Goal: Task Accomplishment & Management: Manage account settings

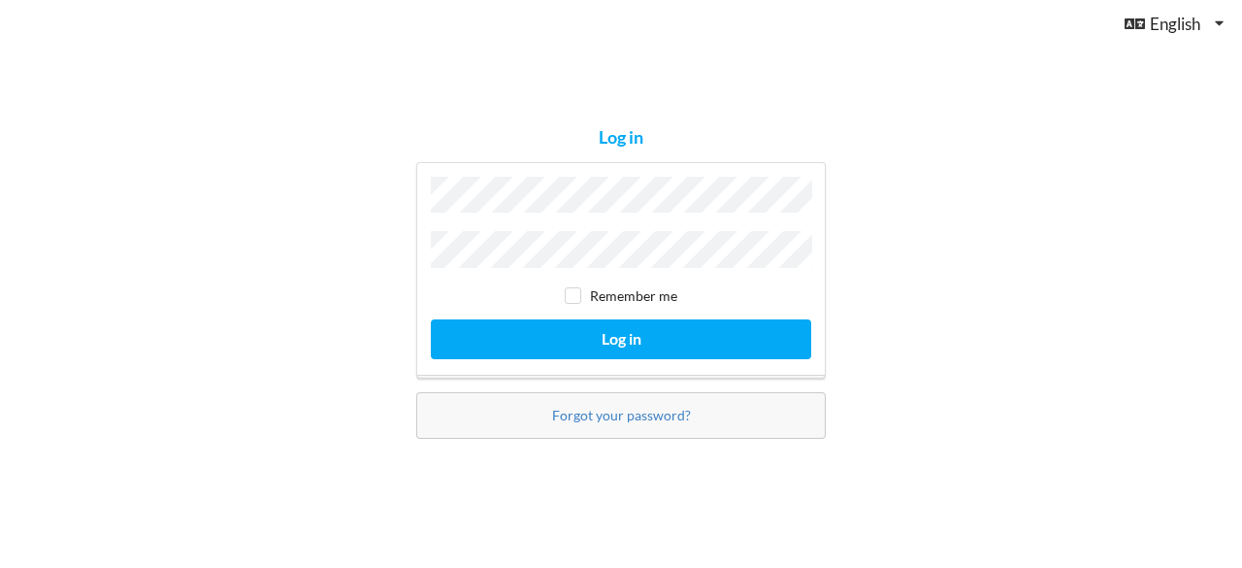
click at [591, 419] on div "Forgot your password?" at bounding box center [620, 415] width 409 height 47
click at [587, 416] on link "Forgot your password?" at bounding box center [621, 414] width 139 height 16
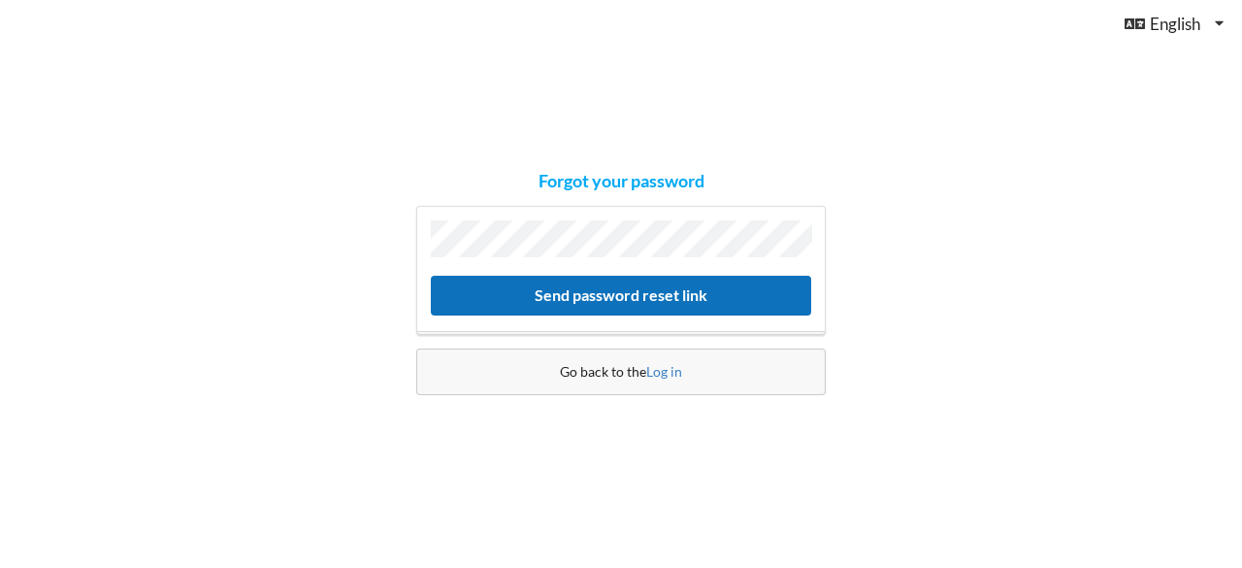
click at [574, 294] on button "Send password reset link" at bounding box center [621, 296] width 380 height 40
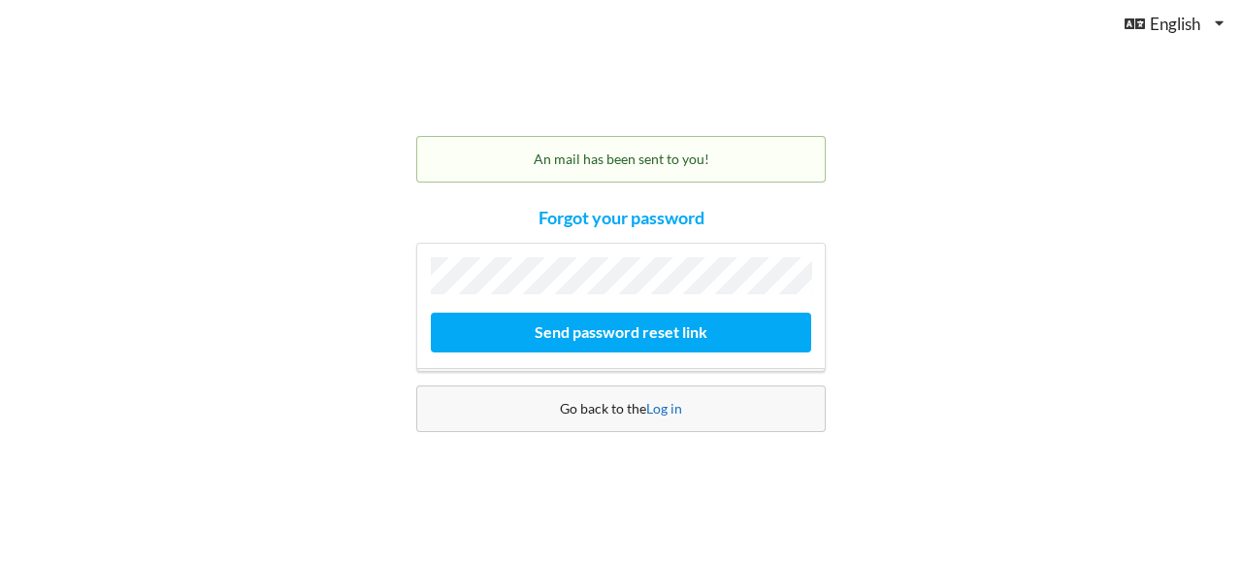
click at [666, 410] on link "Log in" at bounding box center [664, 408] width 36 height 16
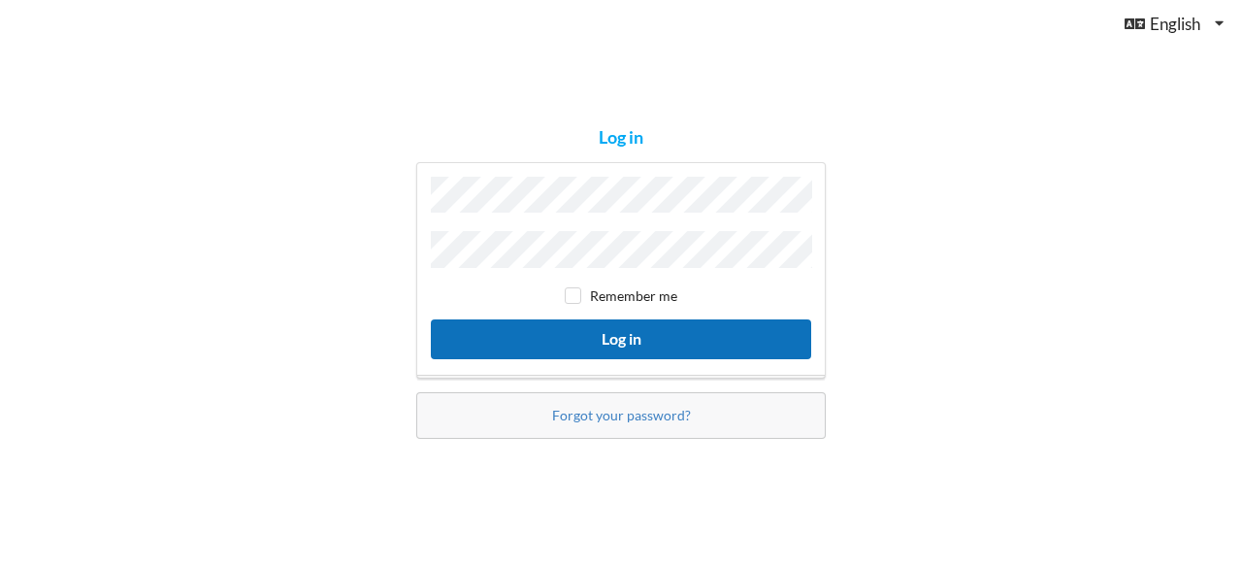
click at [524, 319] on button "Log in" at bounding box center [621, 339] width 380 height 40
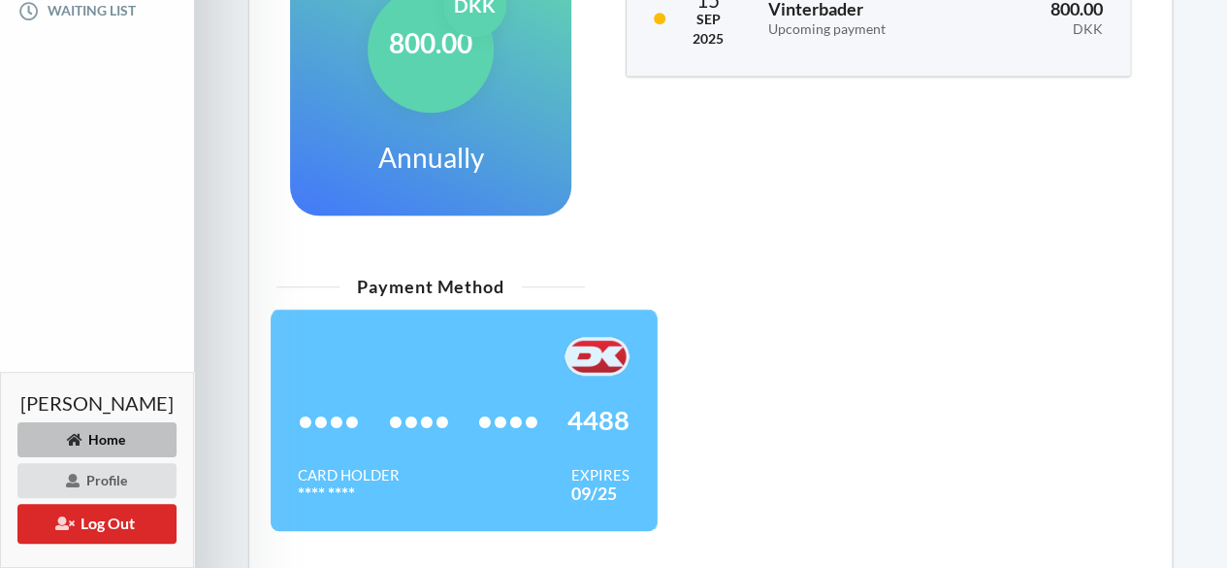
scroll to position [591, 0]
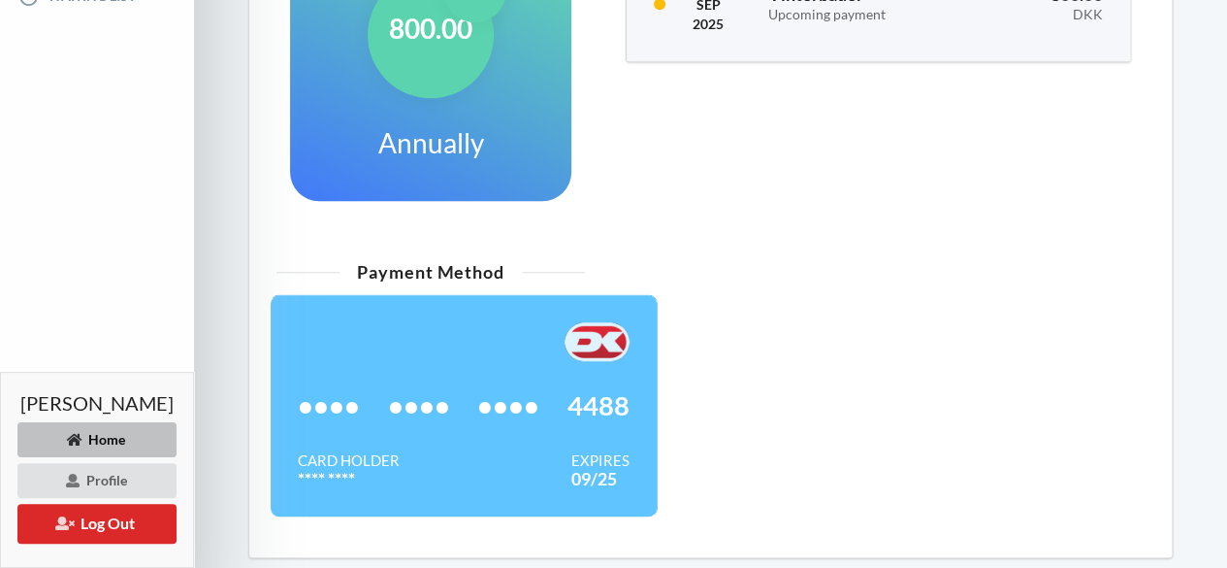
click at [473, 352] on div at bounding box center [464, 341] width 332 height 39
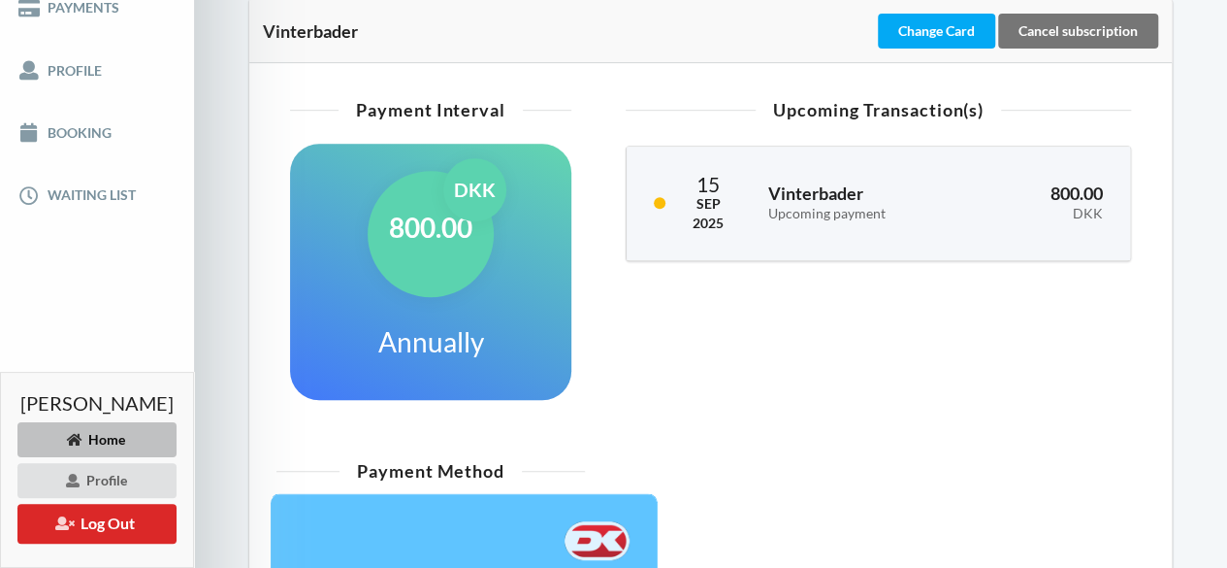
scroll to position [406, 0]
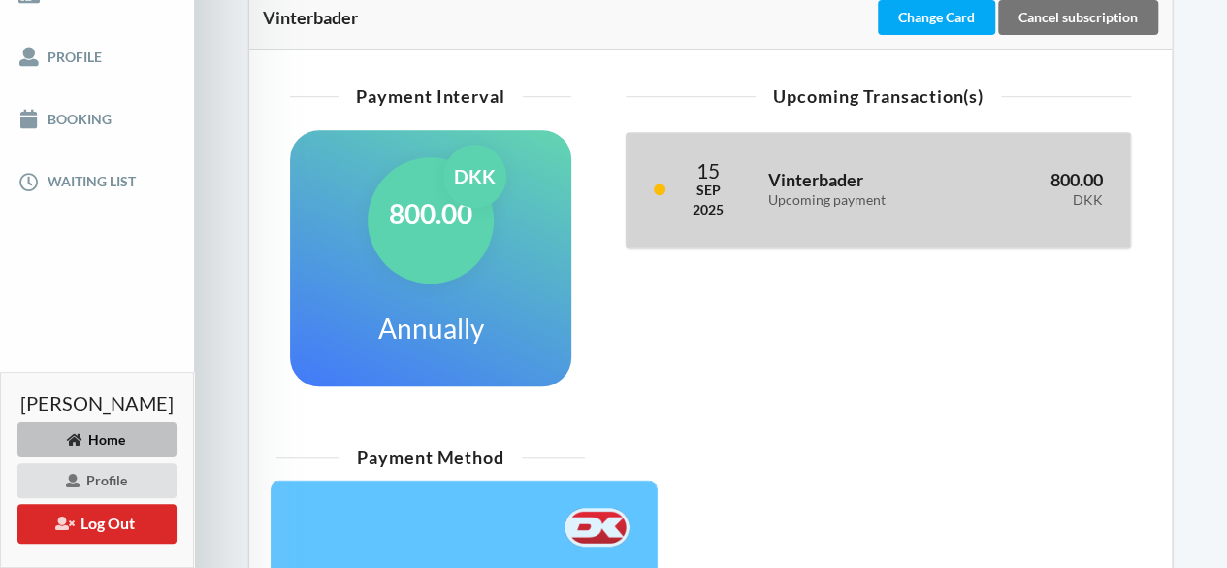
click at [842, 199] on h3 "Vinterbader Upcoming payment" at bounding box center [861, 188] width 186 height 39
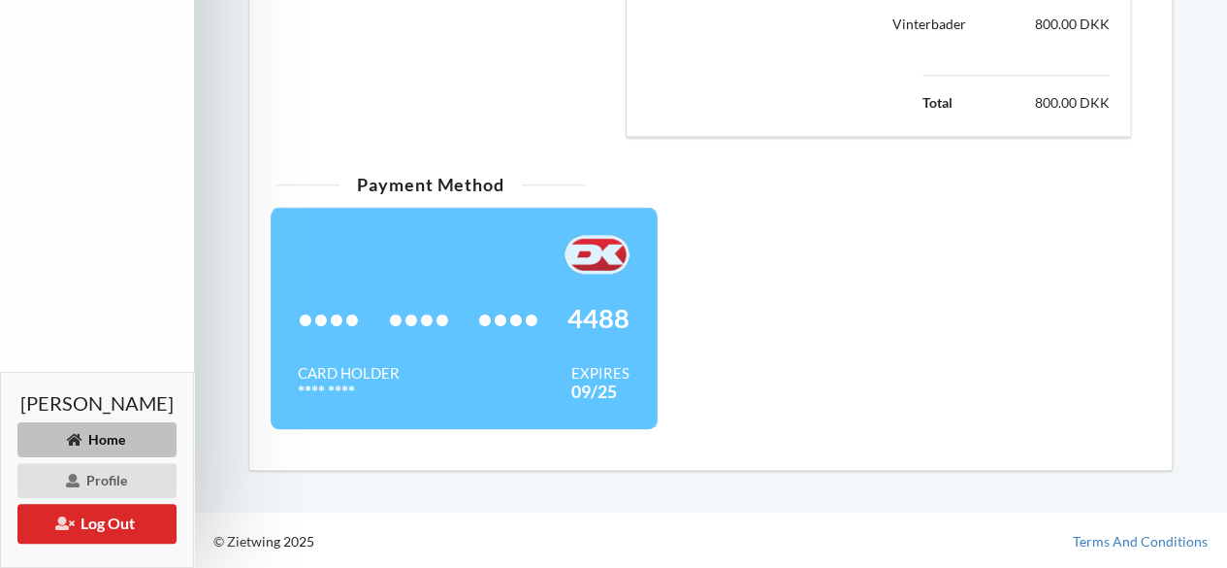
scroll to position [824, 0]
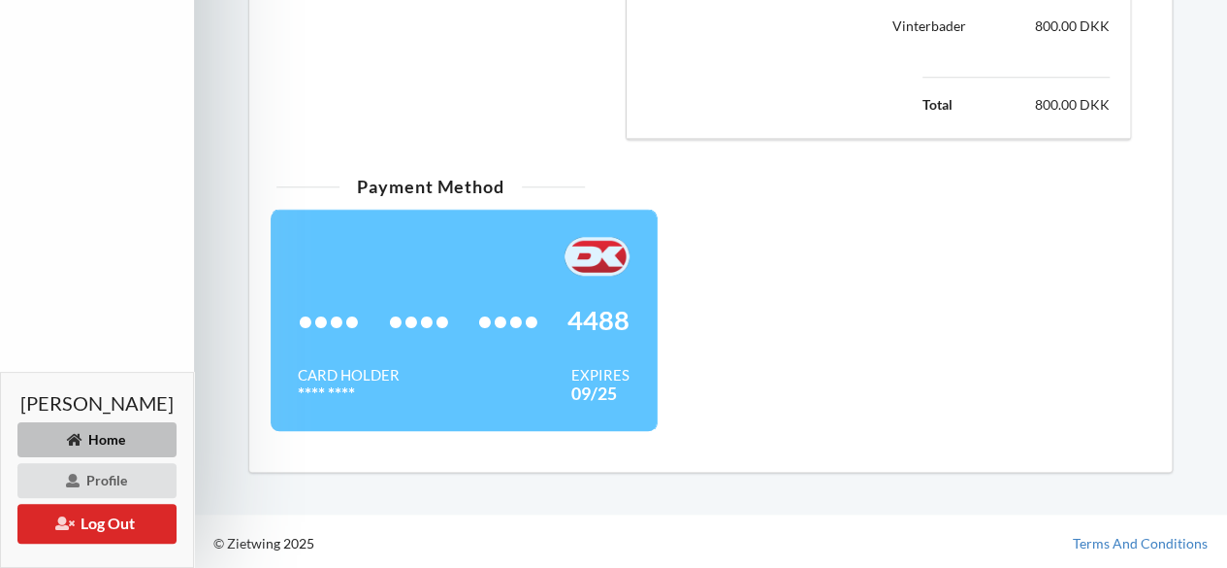
click at [522, 297] on div "•••• •••• •••• 4488" at bounding box center [464, 320] width 332 height 89
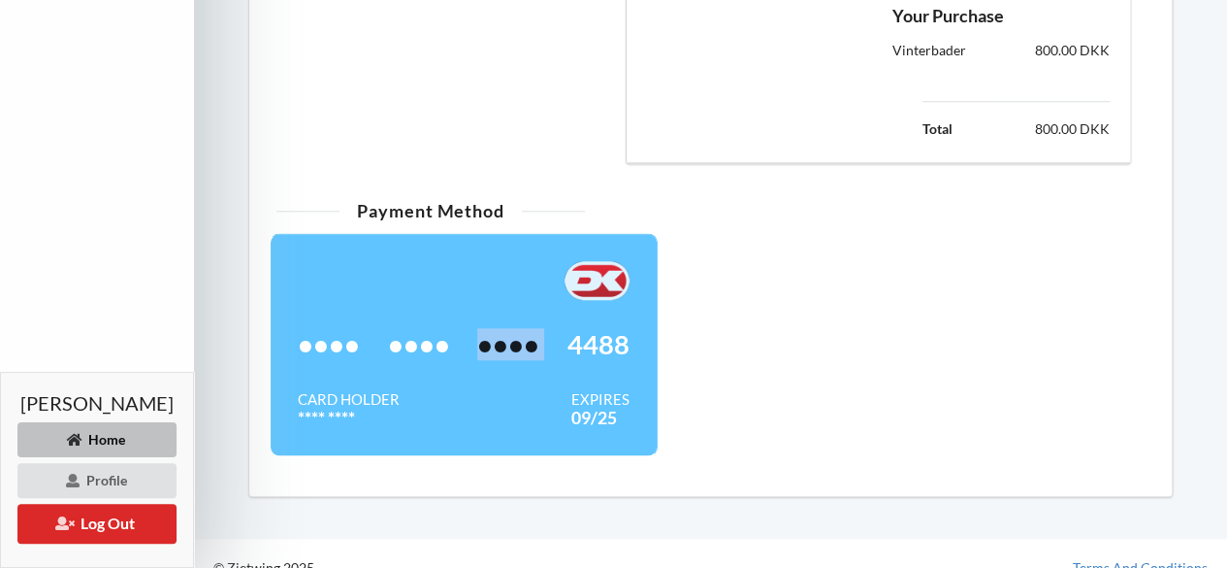
scroll to position [826, 0]
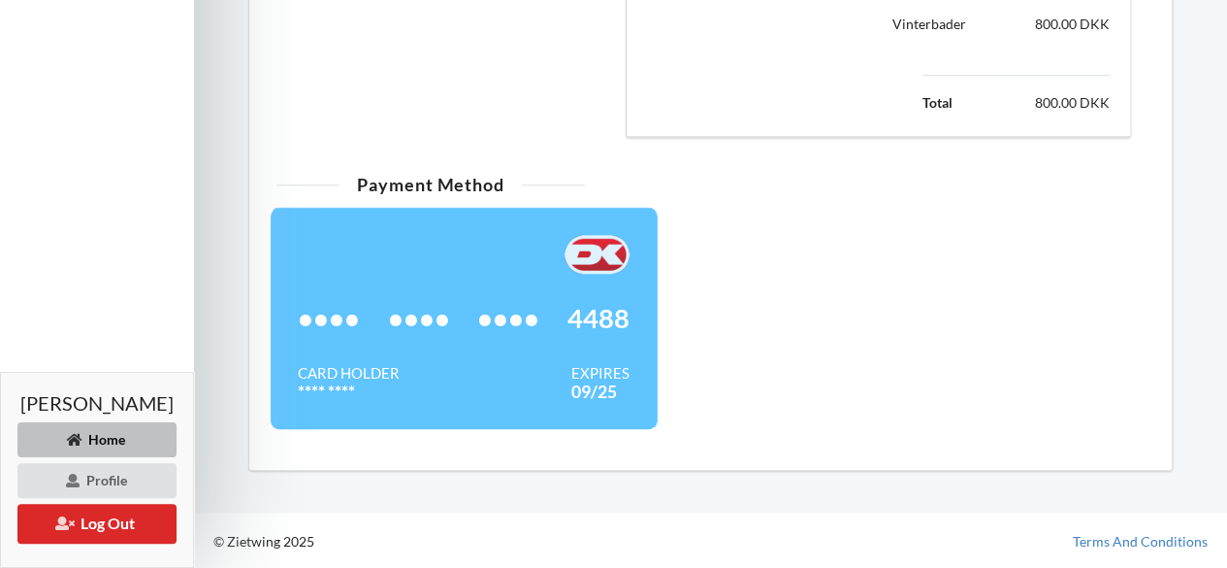
click at [458, 343] on div "•••• •••• •••• 4488" at bounding box center [464, 318] width 332 height 89
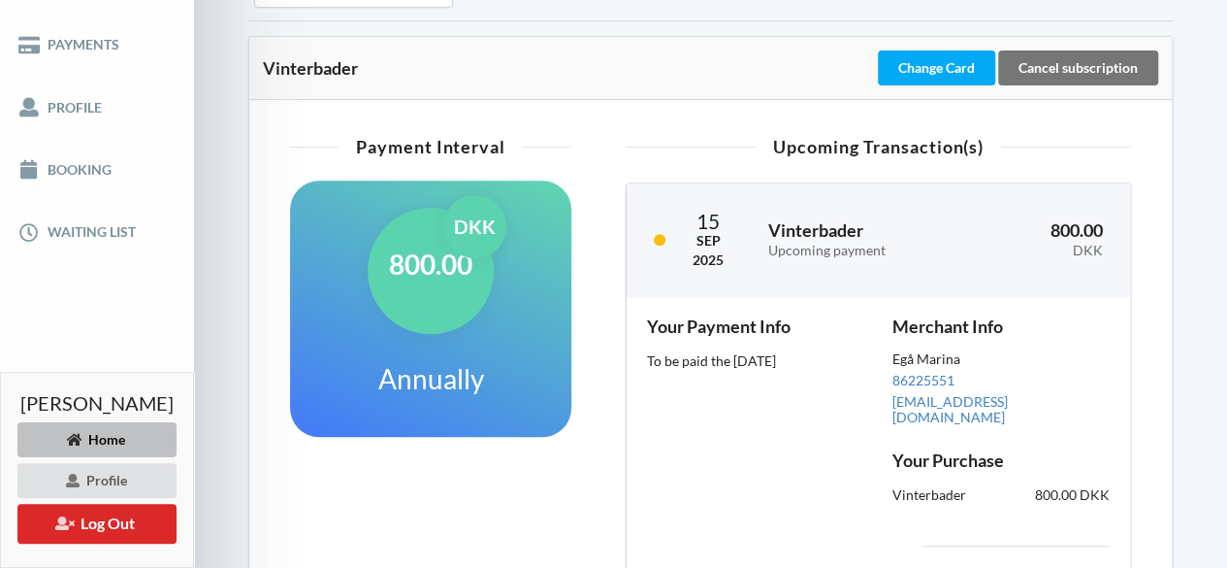
scroll to position [354, 0]
click at [492, 311] on div "800.00 DKK" at bounding box center [431, 272] width 126 height 126
click at [821, 324] on div "Your Payment Info To be paid the [DATE]" at bounding box center [755, 453] width 244 height 296
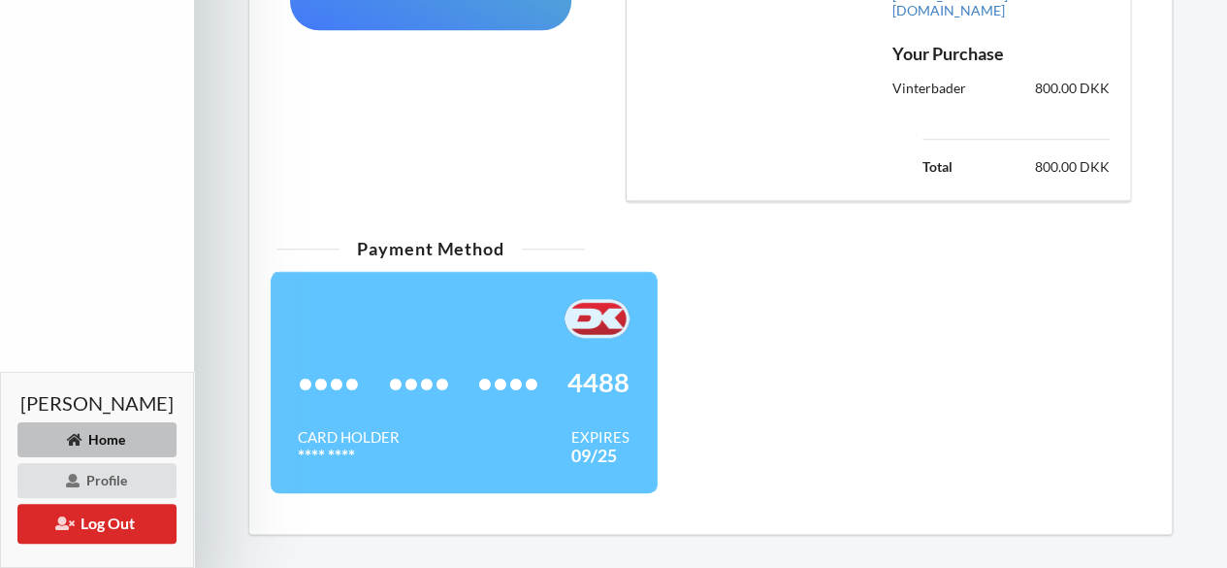
scroll to position [826, 0]
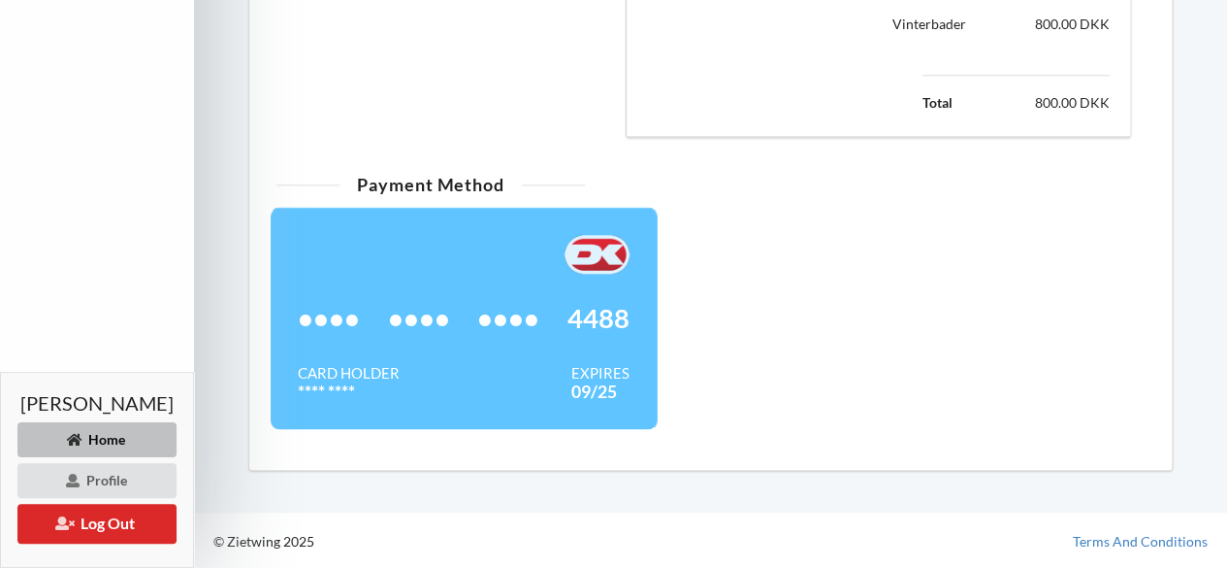
click at [460, 366] on div "Card Holder **** **** Expires 09/25" at bounding box center [464, 382] width 332 height 39
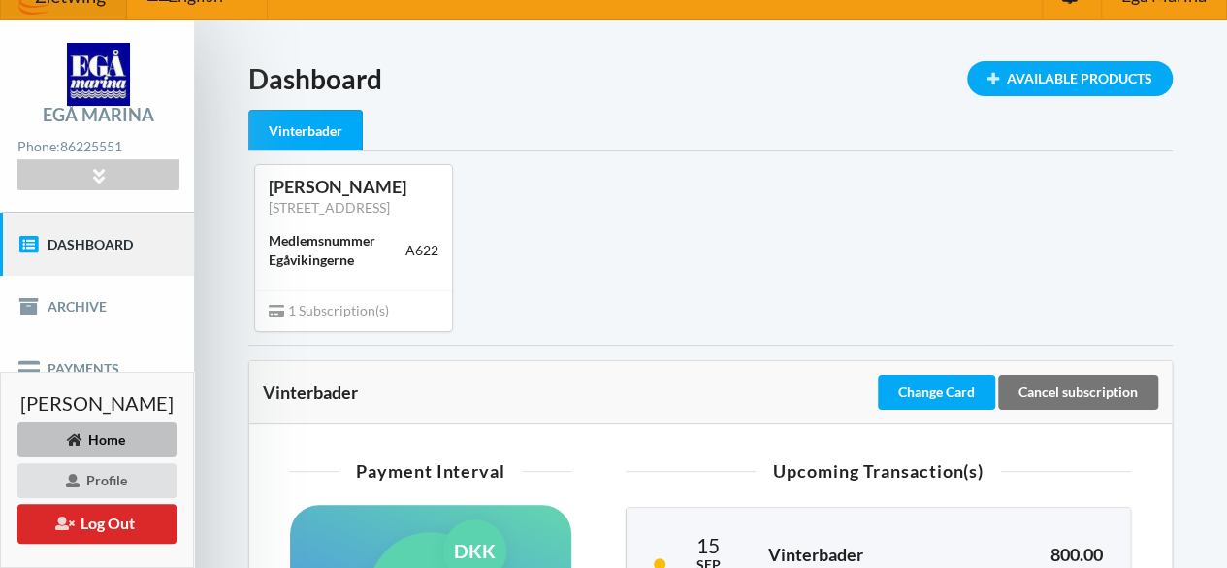
scroll to position [0, 0]
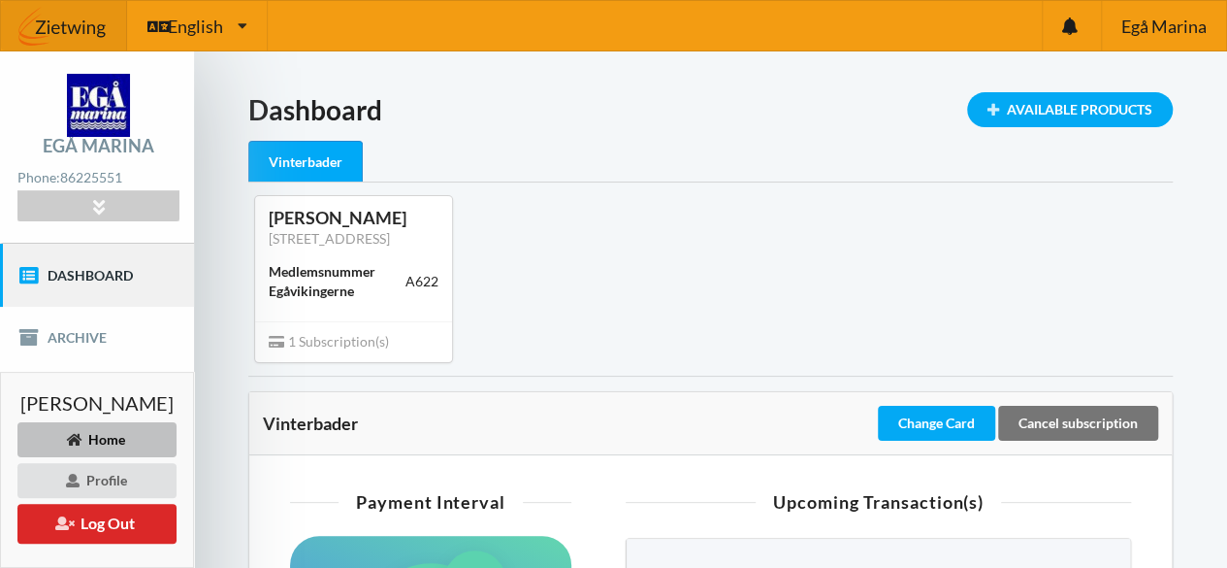
click at [353, 156] on div "Vinterbader" at bounding box center [305, 162] width 114 height 42
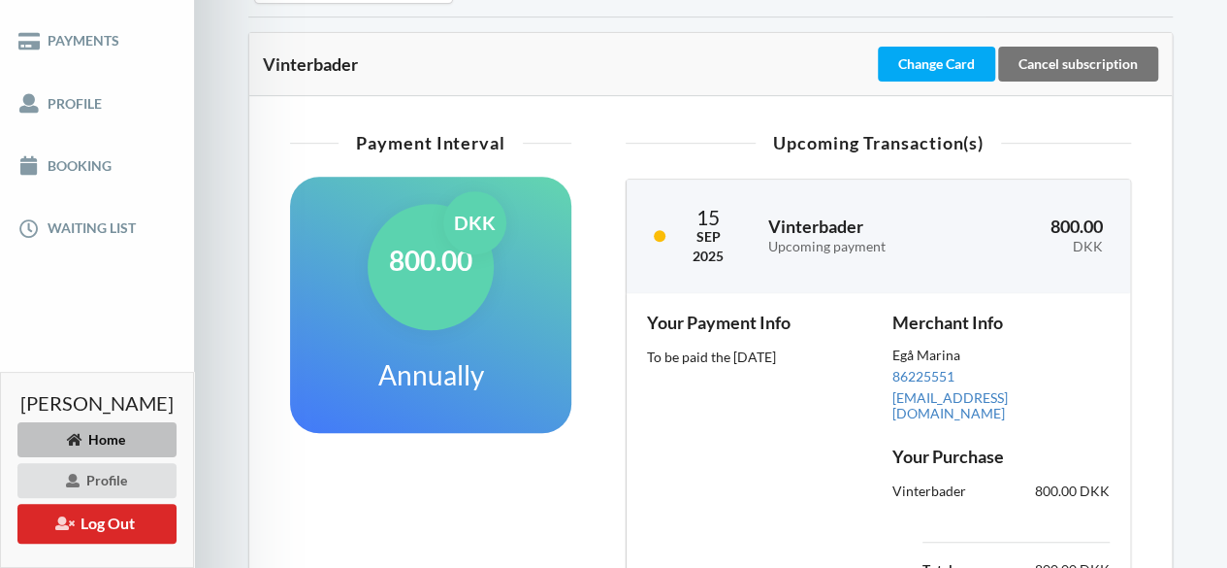
scroll to position [359, 0]
click at [472, 277] on h1 "800.00" at bounding box center [430, 260] width 83 height 35
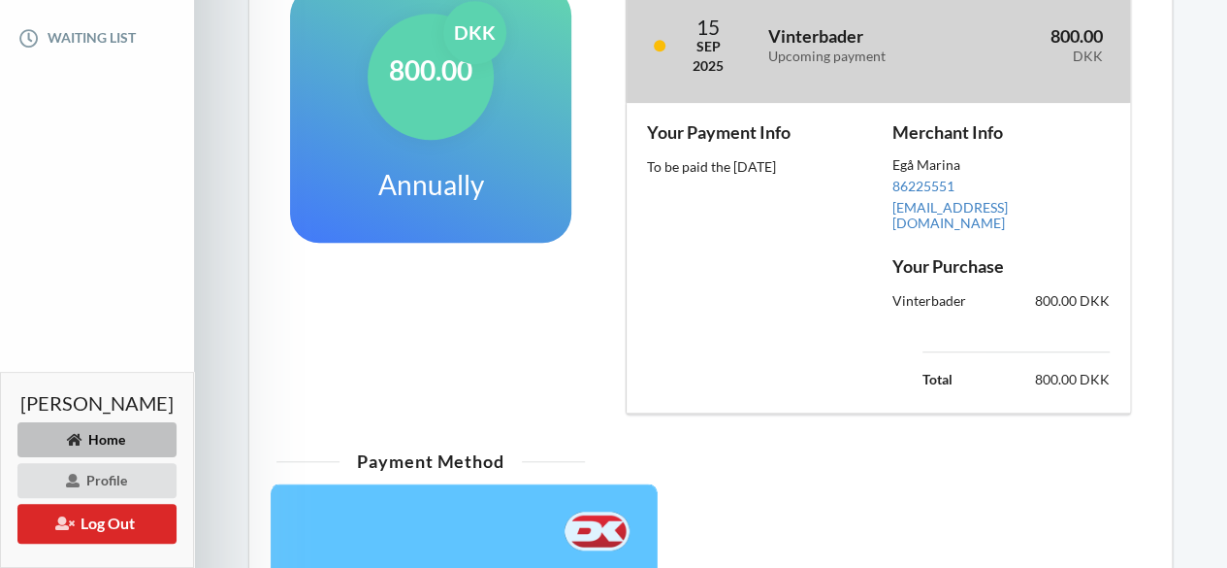
scroll to position [550, 0]
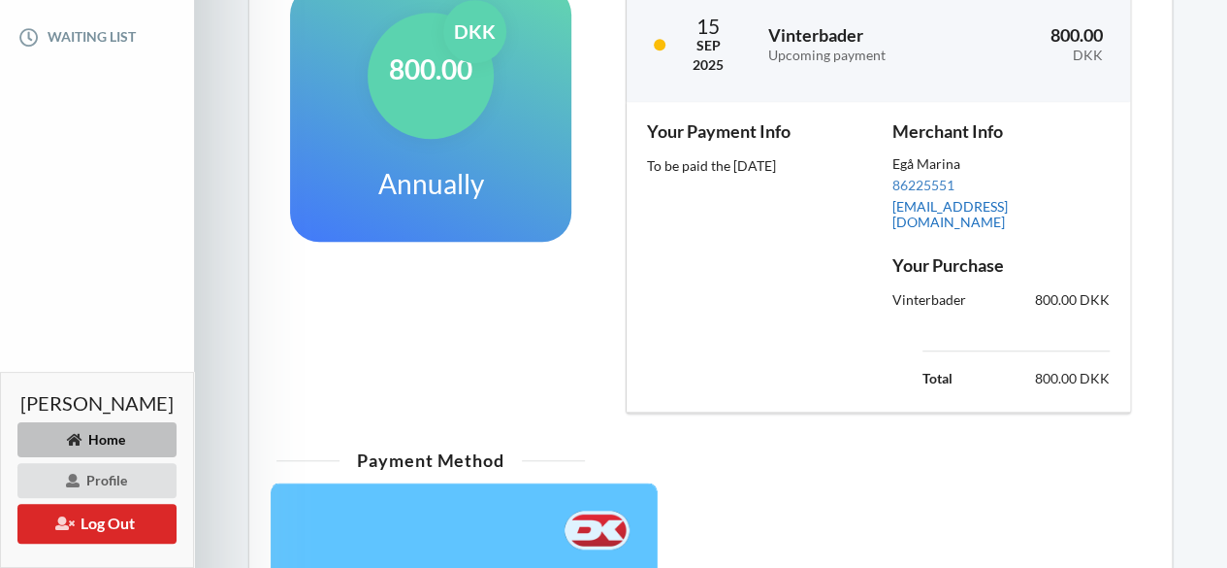
click at [934, 216] on link "[EMAIL_ADDRESS][DOMAIN_NAME]" at bounding box center [950, 214] width 115 height 32
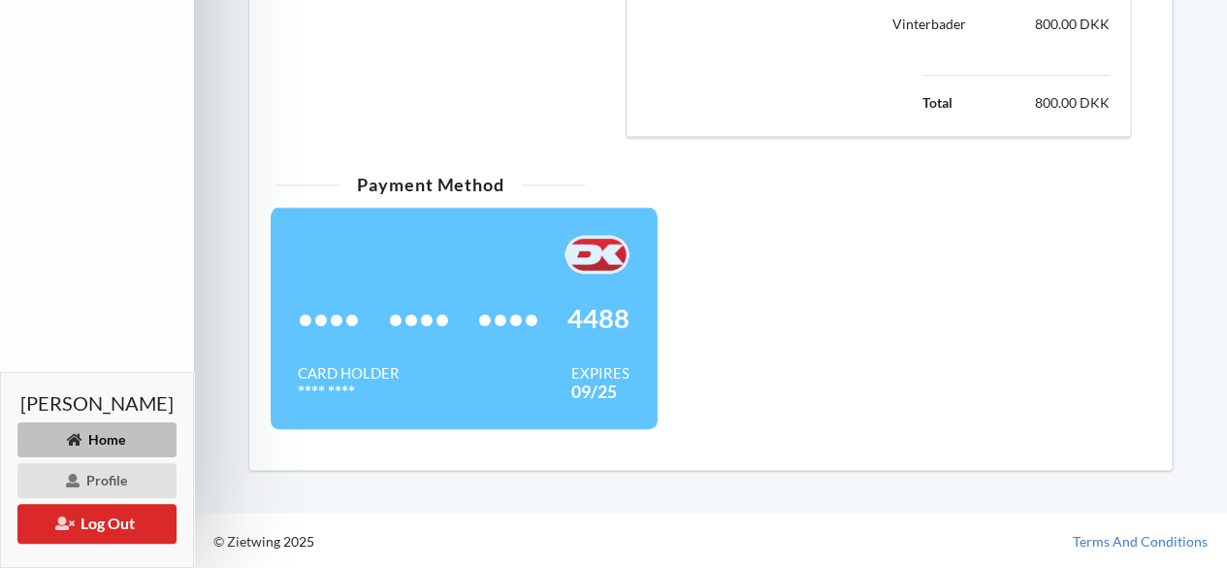
scroll to position [824, 0]
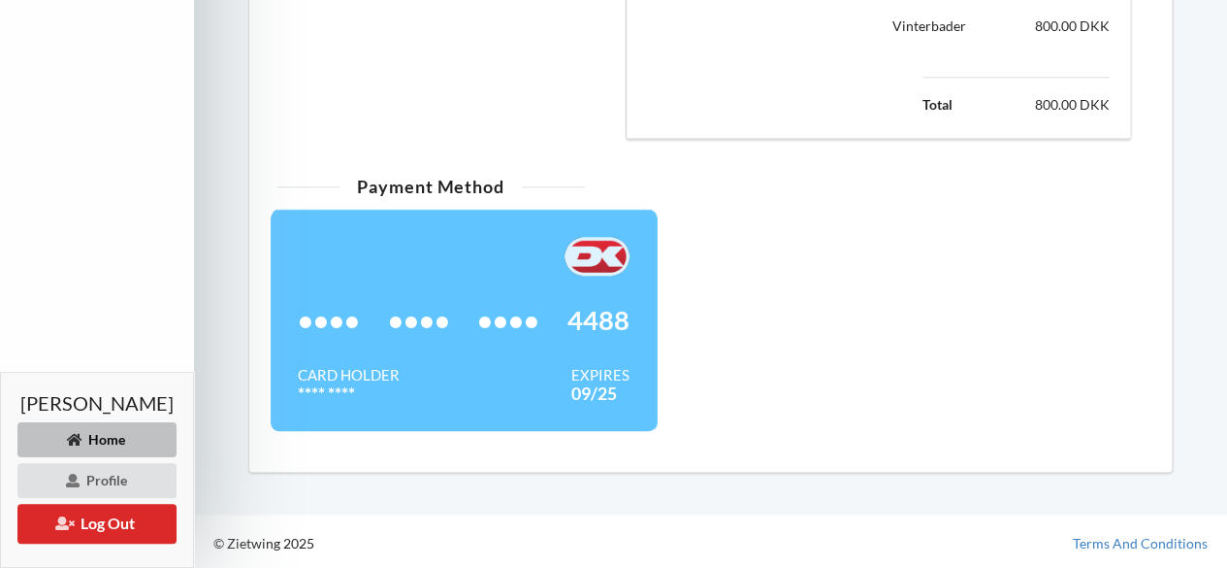
click at [536, 292] on div "•••• •••• •••• 4488" at bounding box center [464, 320] width 332 height 89
drag, startPoint x: 536, startPoint y: 292, endPoint x: 522, endPoint y: 294, distance: 13.7
click at [522, 294] on div "•••• •••• •••• 4488" at bounding box center [464, 320] width 332 height 89
click at [407, 321] on div "•••• •••• •••• 4488" at bounding box center [464, 320] width 332 height 89
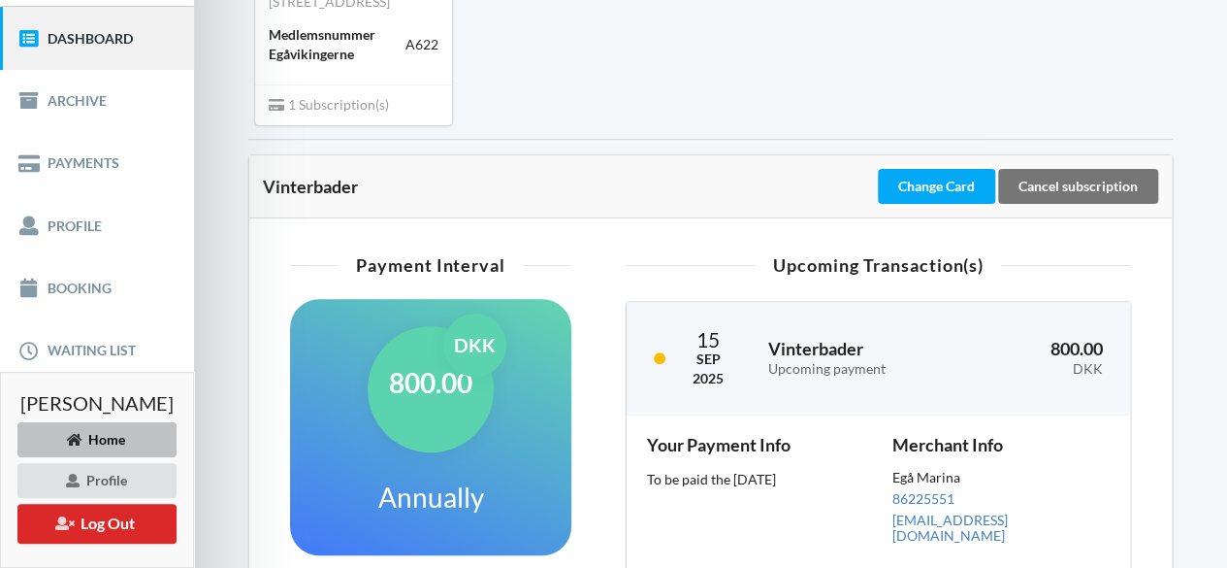
scroll to position [236, 0]
click at [78, 96] on link "Archive" at bounding box center [97, 102] width 194 height 62
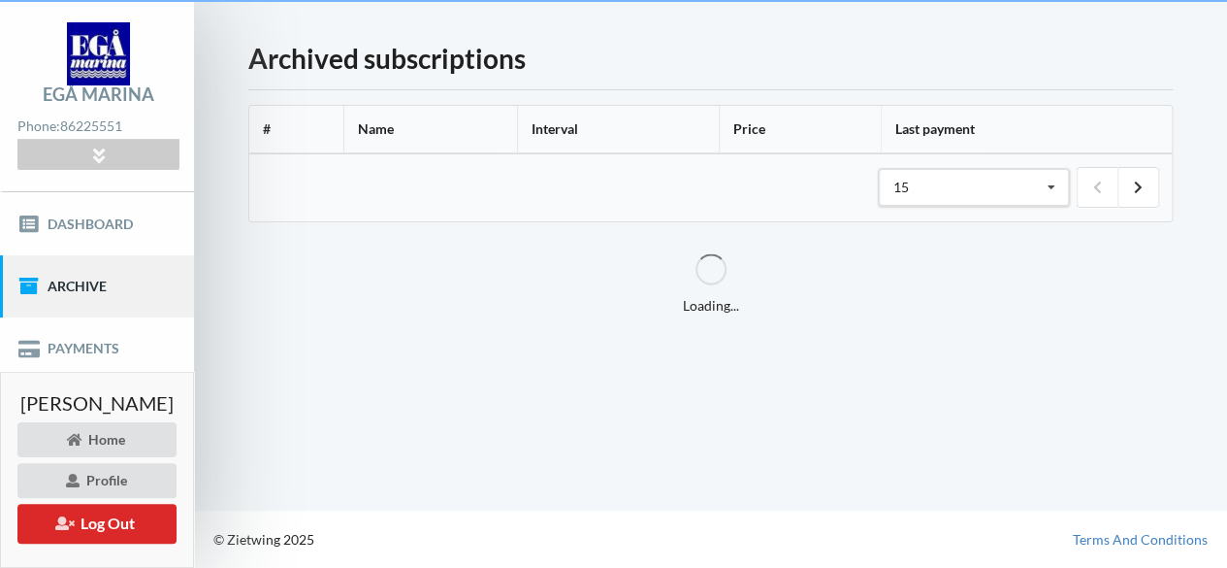
scroll to position [49, 0]
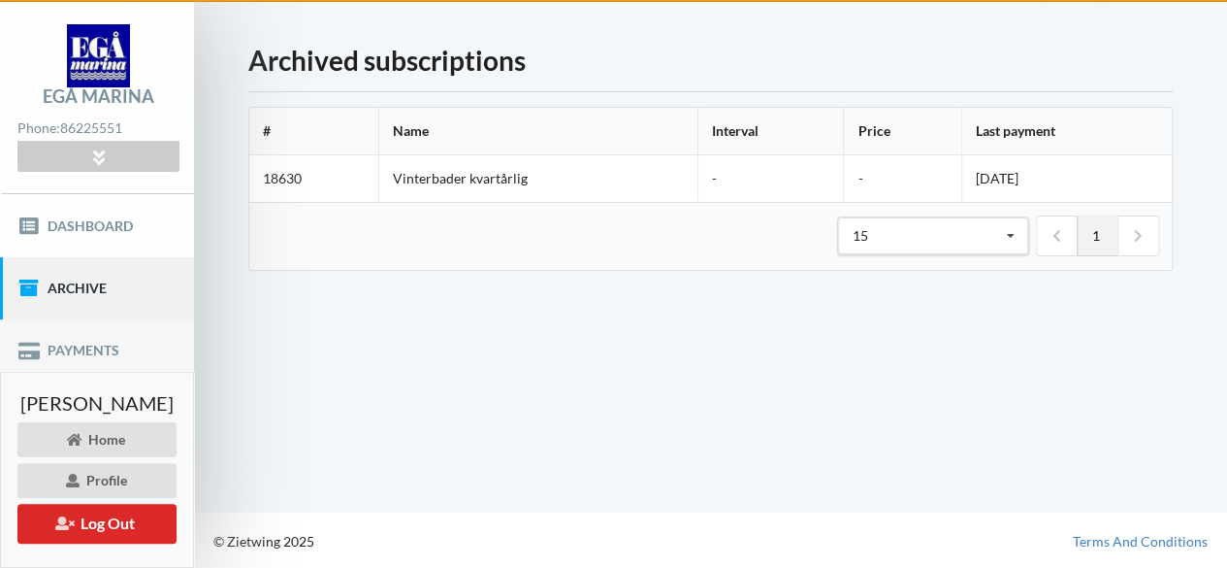
click at [66, 362] on link "Payments" at bounding box center [97, 350] width 194 height 62
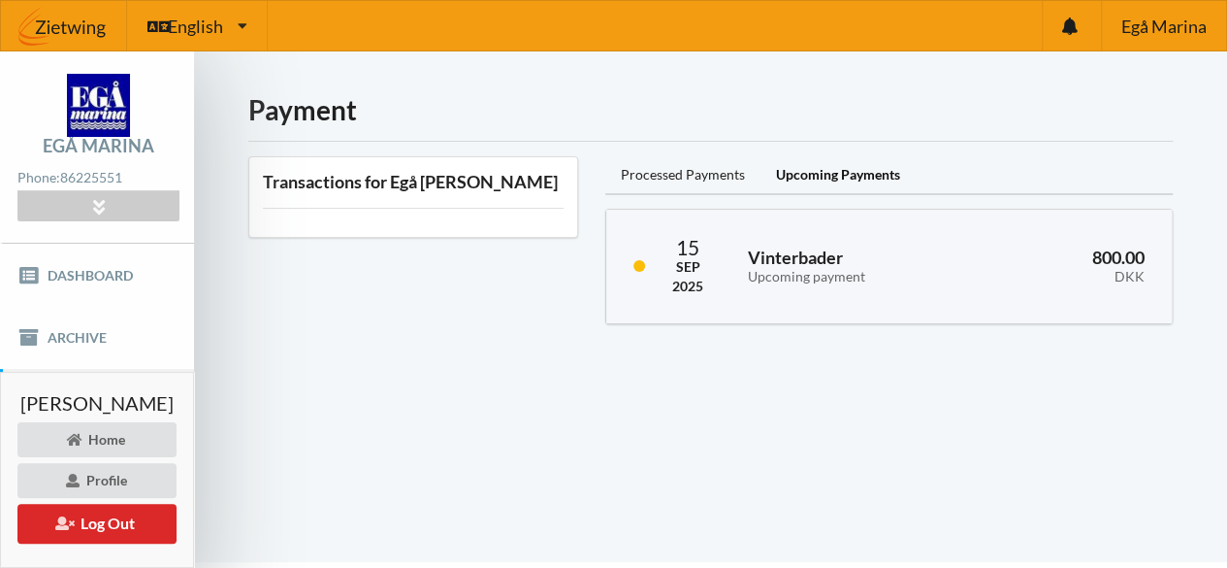
scroll to position [49, 0]
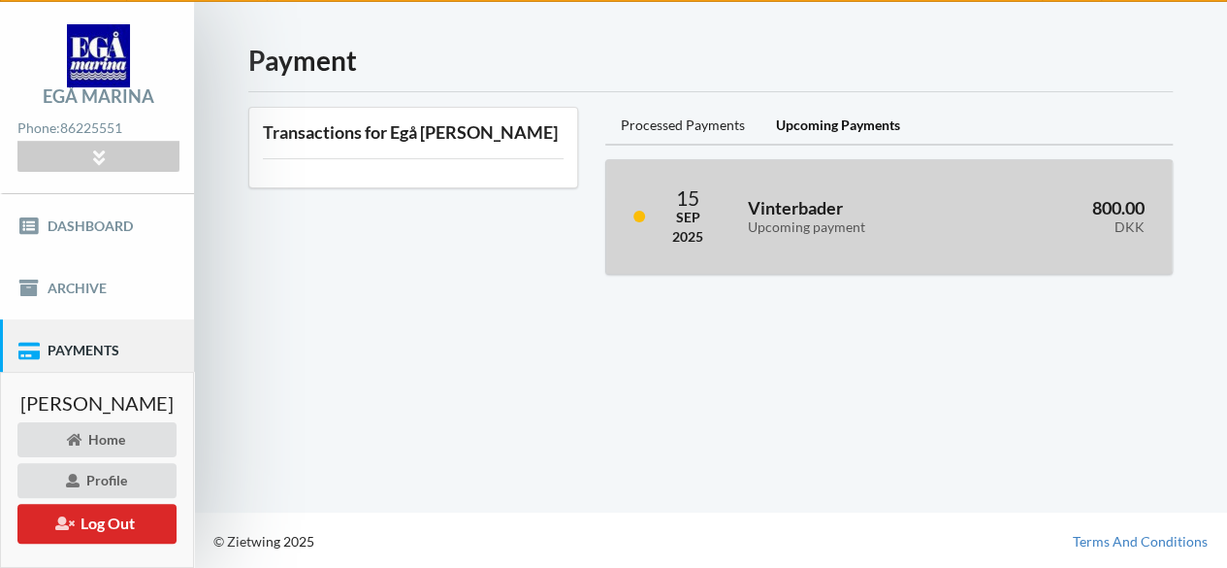
click at [830, 222] on div "Upcoming payment" at bounding box center [856, 227] width 217 height 16
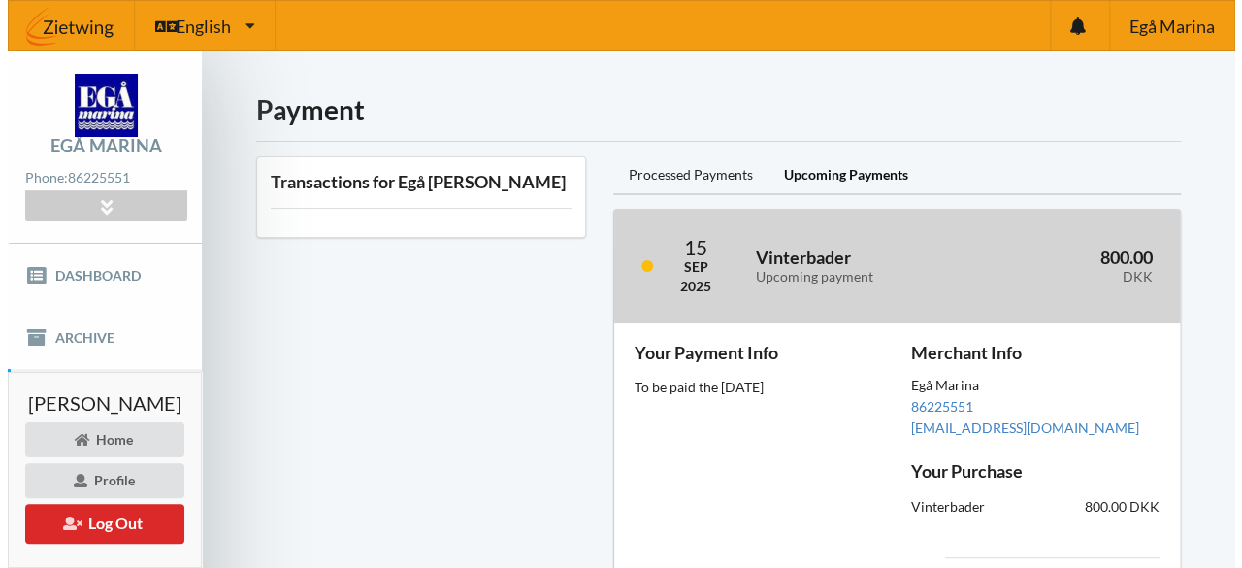
scroll to position [147, 0]
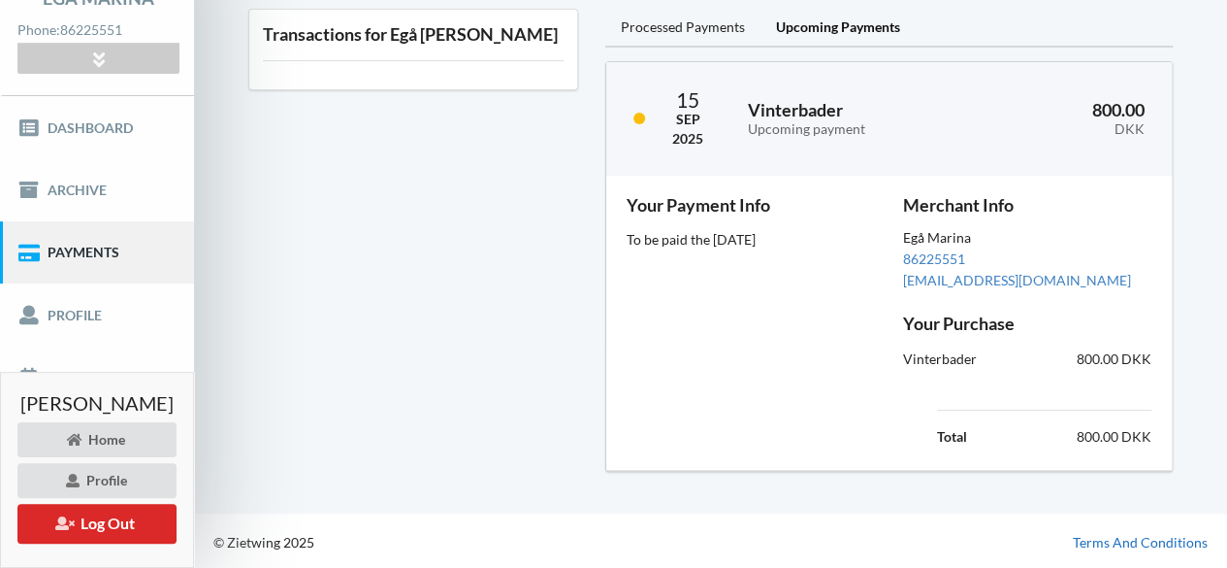
click at [1120, 538] on link "Terms And Conditions" at bounding box center [1140, 542] width 135 height 19
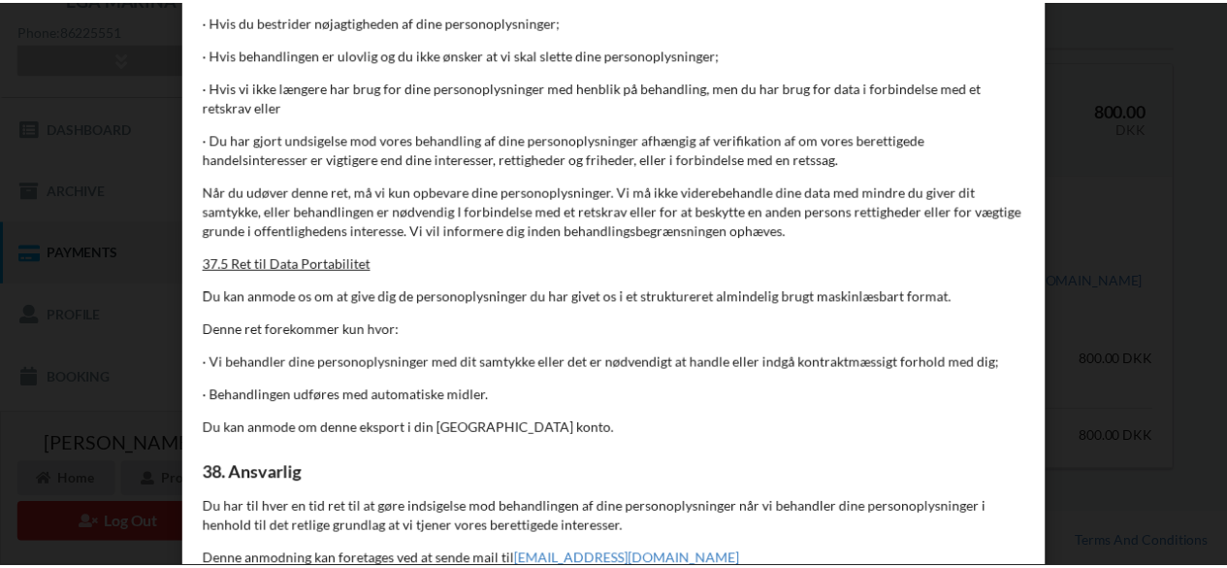
scroll to position [17453, 0]
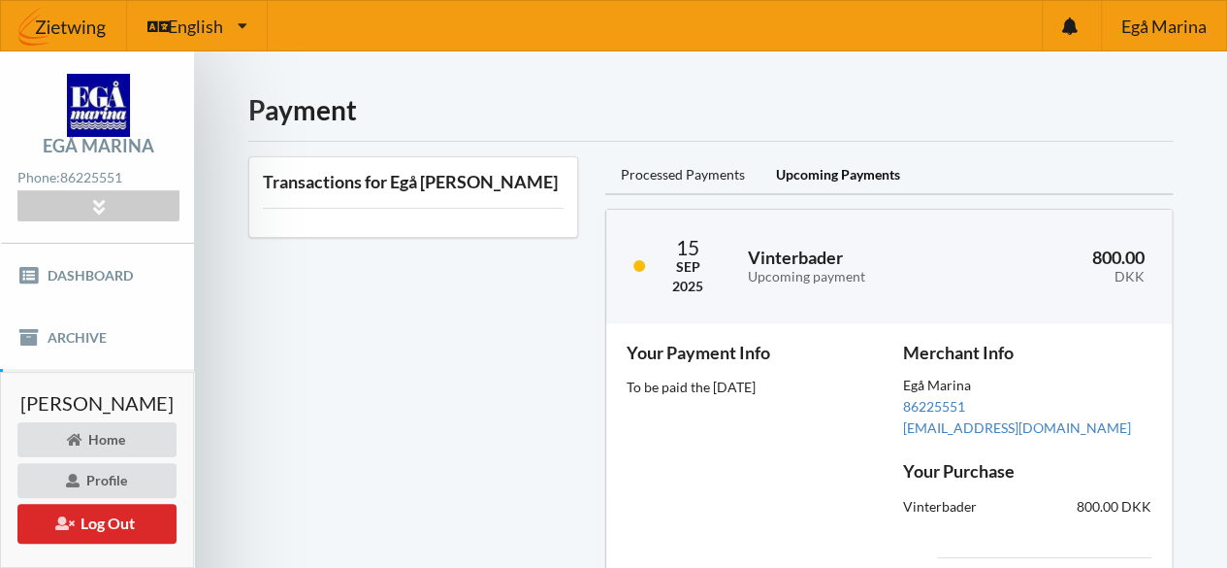
scroll to position [147, 0]
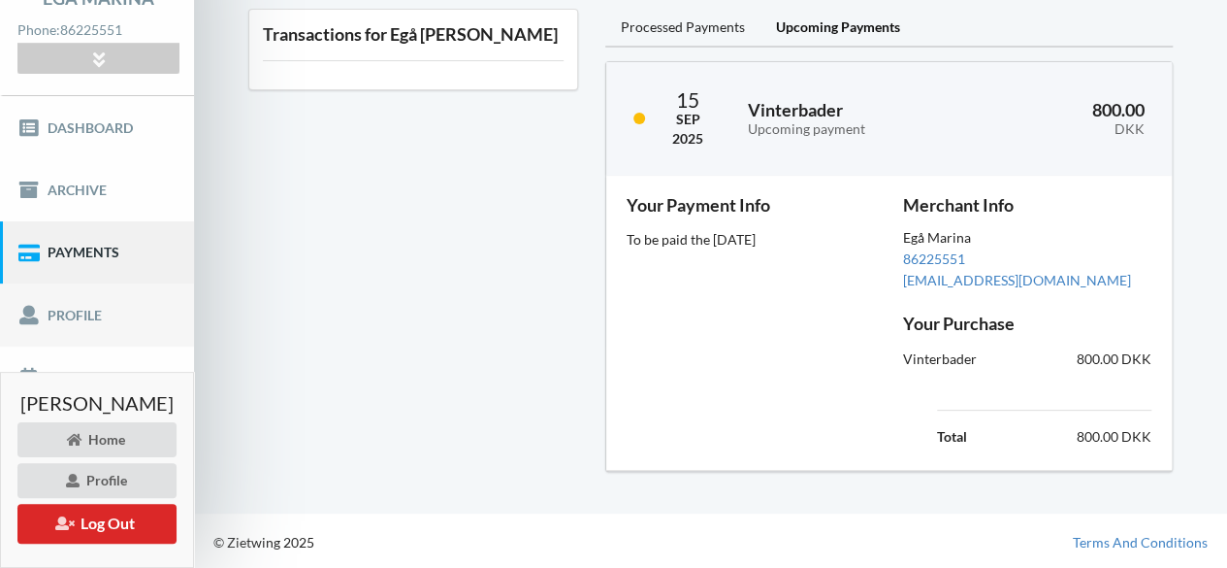
click at [121, 303] on link "Profile" at bounding box center [97, 314] width 194 height 62
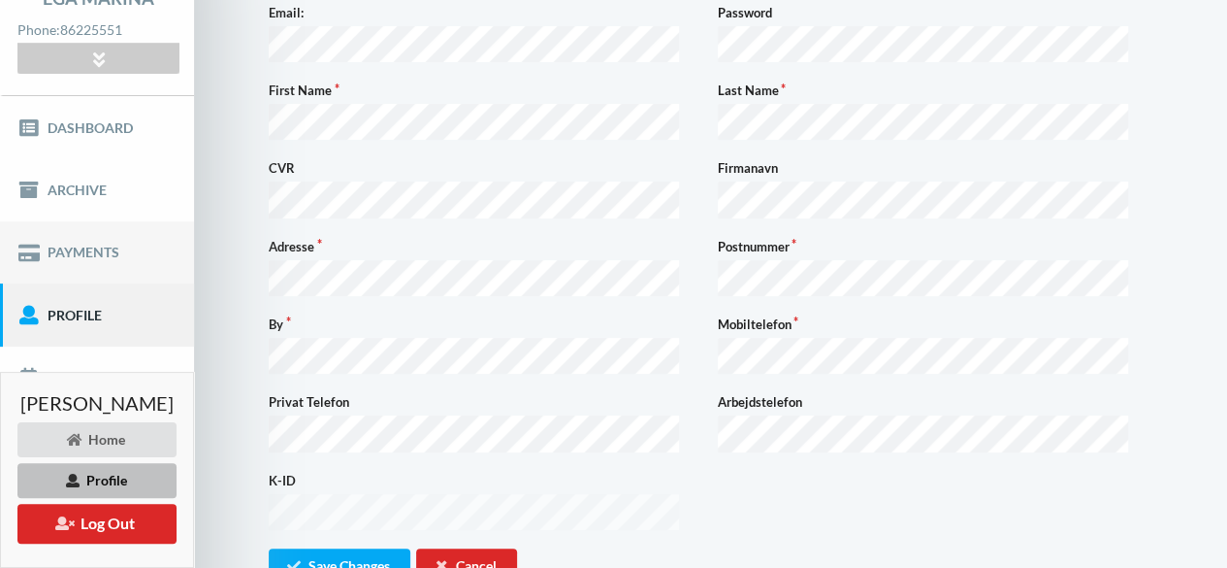
click at [88, 262] on link "Payments" at bounding box center [97, 252] width 194 height 62
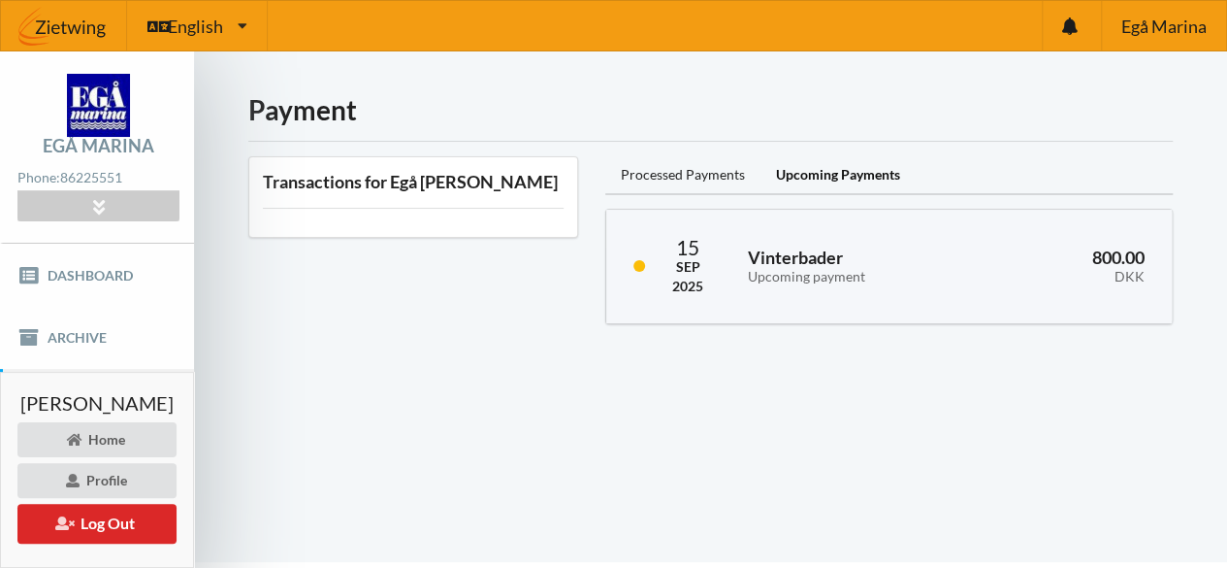
scroll to position [49, 0]
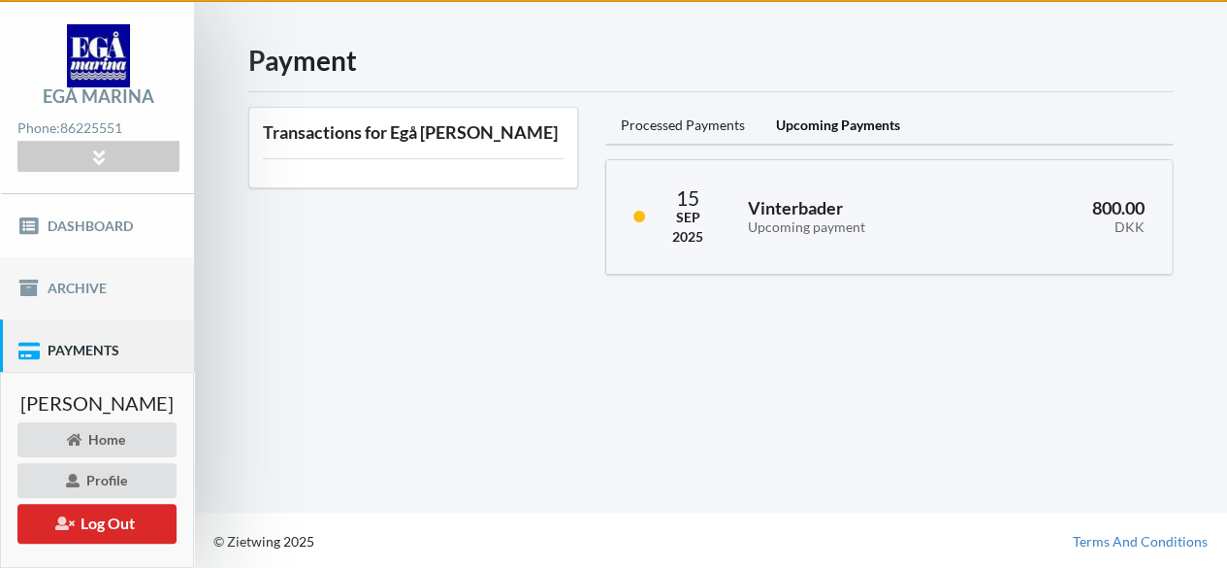
click at [124, 290] on link "Archive" at bounding box center [97, 288] width 194 height 62
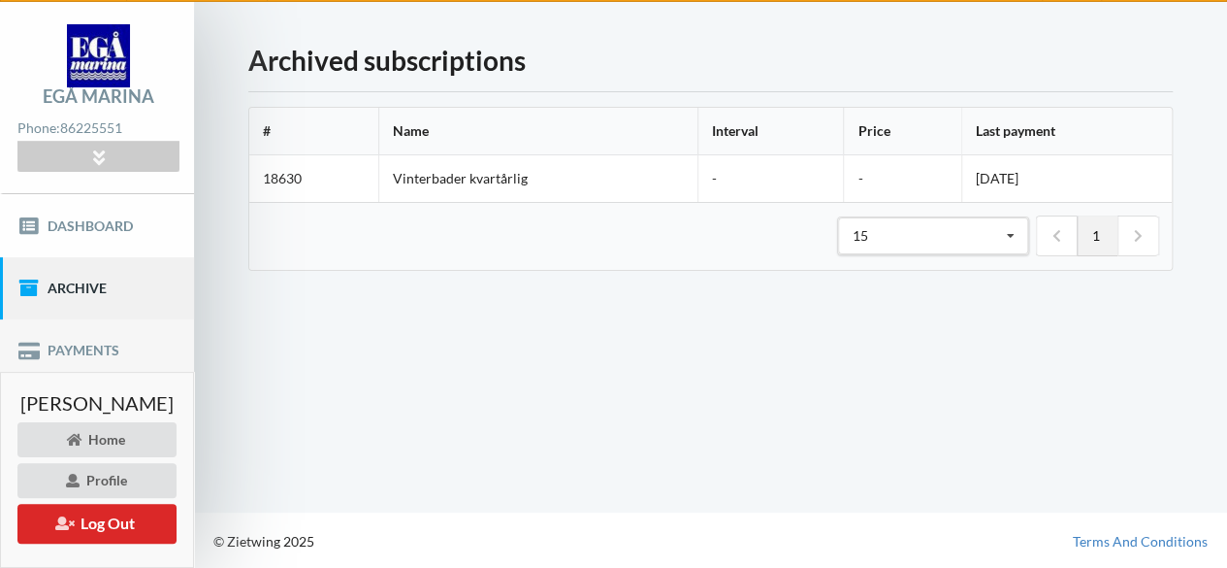
click at [99, 348] on link "Payments" at bounding box center [97, 350] width 194 height 62
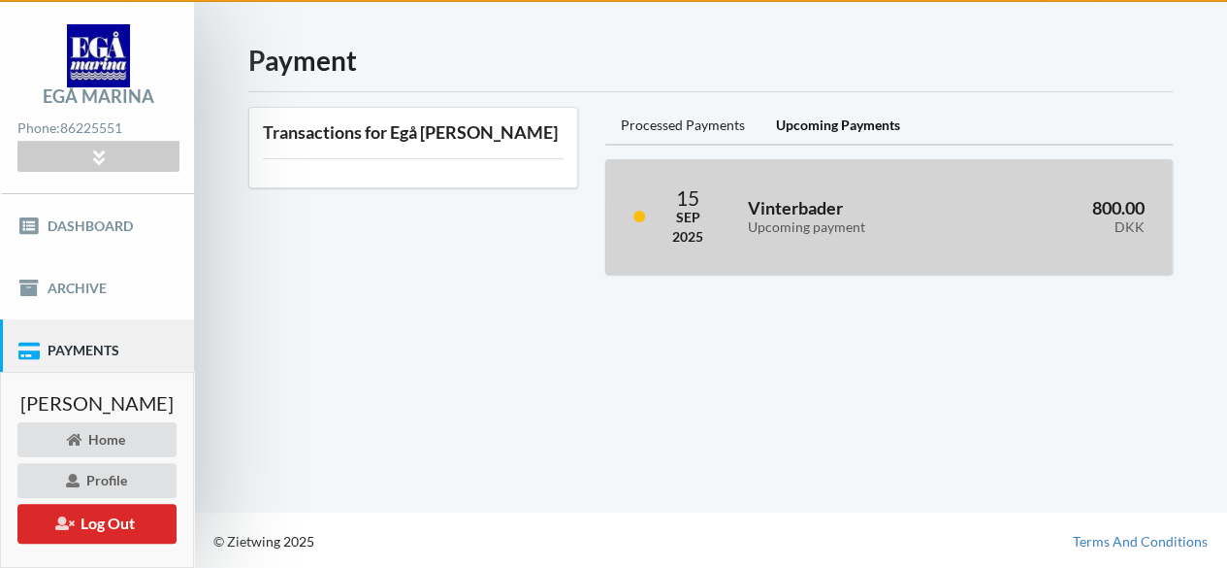
click at [757, 212] on div "[DATE] Vinterbader Upcoming payment 800.00 DKK" at bounding box center [889, 217] width 566 height 114
click at [995, 187] on div "800.00 DKK" at bounding box center [1068, 216] width 179 height 63
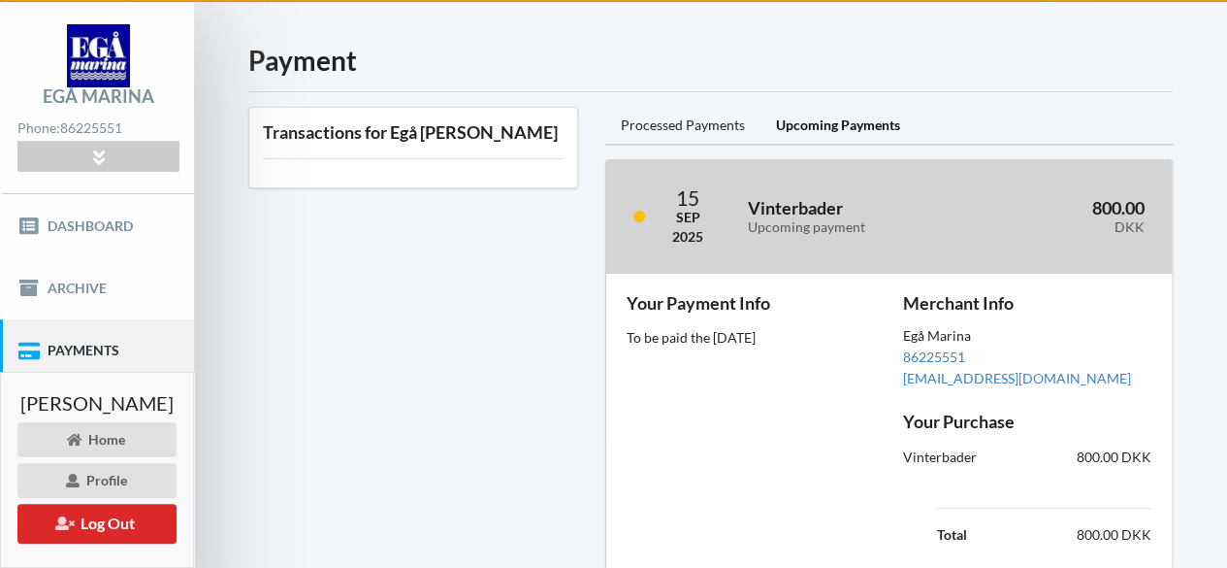
click at [995, 187] on div "800.00 DKK" at bounding box center [1068, 216] width 179 height 63
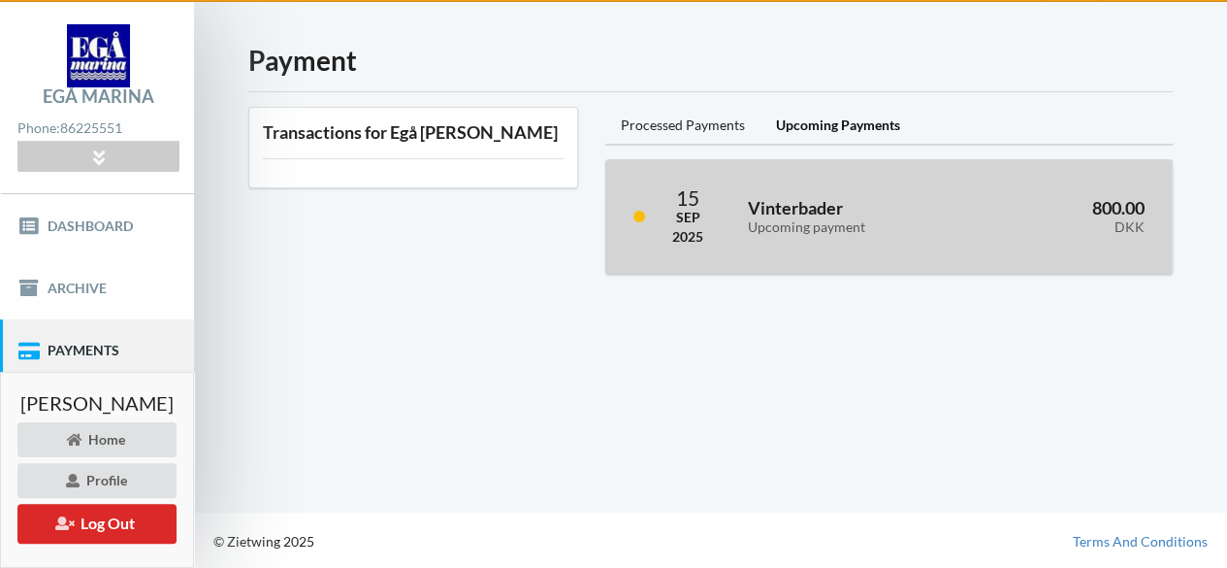
click at [995, 187] on div "800.00 DKK" at bounding box center [1068, 216] width 179 height 63
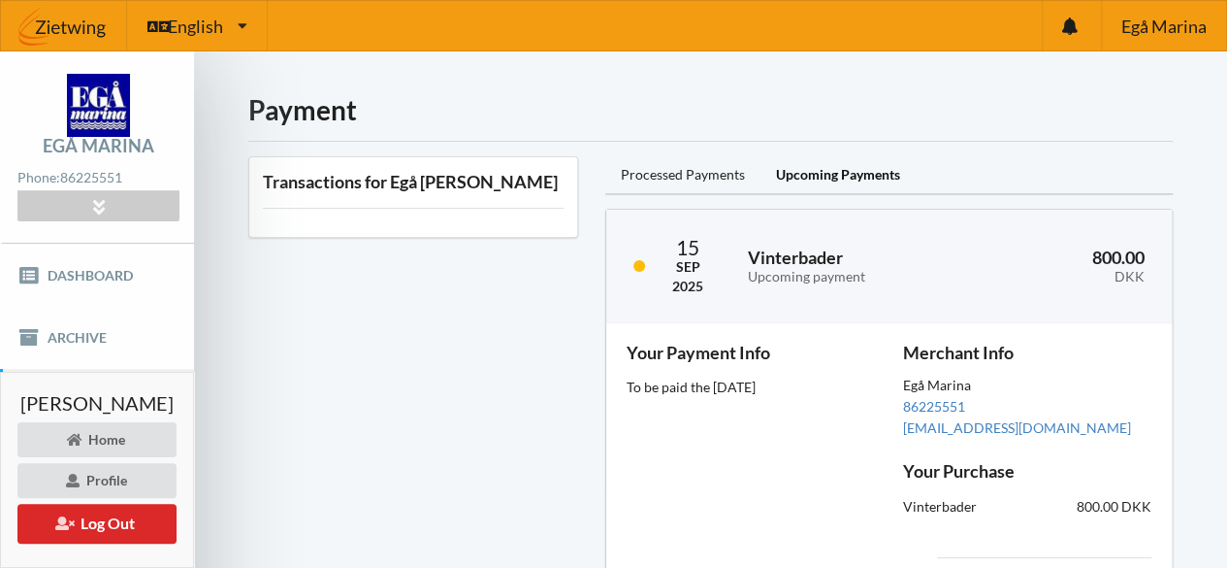
scroll to position [147, 0]
